Goal: Information Seeking & Learning: Learn about a topic

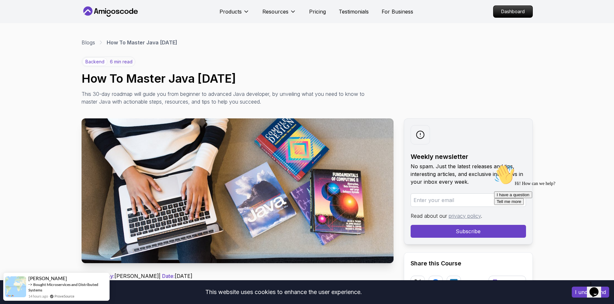
click at [158, 83] on h1 "How To Master Java [DATE]" at bounding box center [307, 78] width 451 height 13
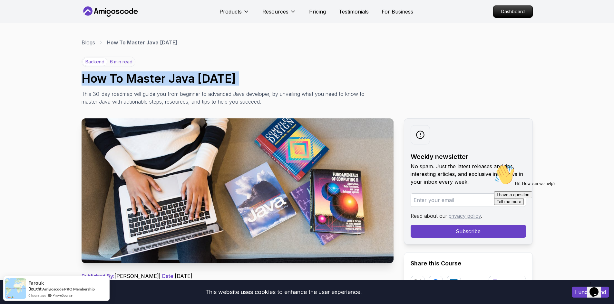
click at [158, 83] on h1 "How To Master Java [DATE]" at bounding box center [307, 78] width 451 height 13
copy h1 "How To Master Java [DATE]"
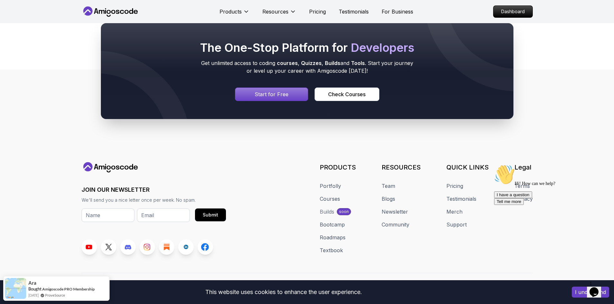
scroll to position [3042, 0]
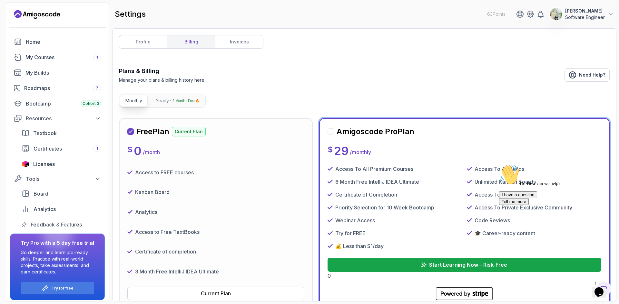
scroll to position [32, 0]
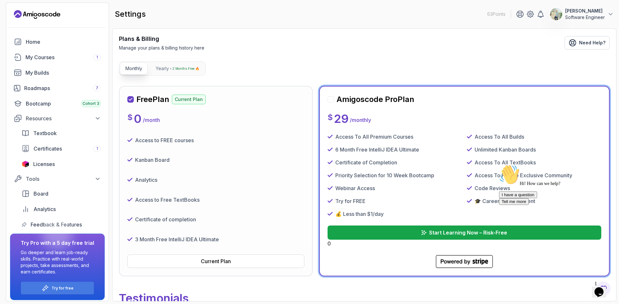
click at [332, 99] on div at bounding box center [330, 99] width 6 height 6
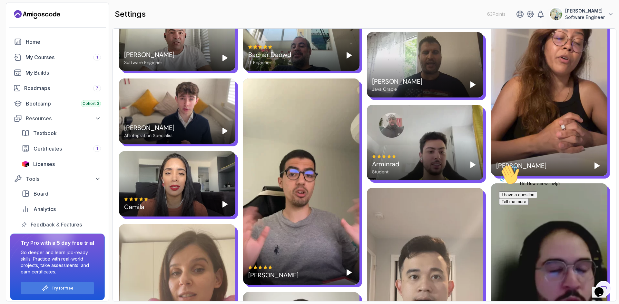
scroll to position [612, 0]
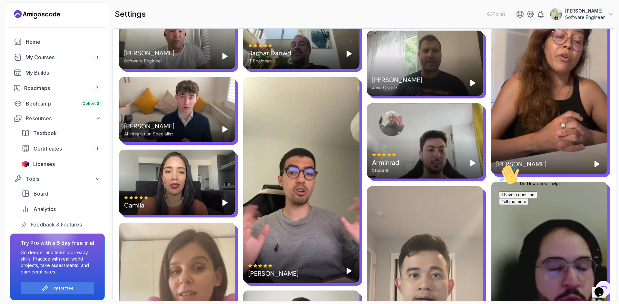
click at [594, 165] on div "Hi! How can we help? I have a question Tell me more" at bounding box center [557, 185] width 116 height 41
click at [597, 160] on icon "Play" at bounding box center [597, 164] width 8 height 8
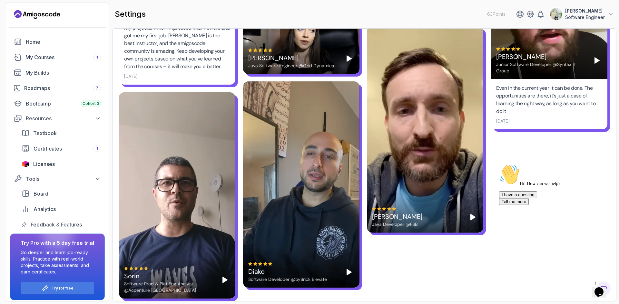
scroll to position [1547, 0]
